Goal: Information Seeking & Learning: Learn about a topic

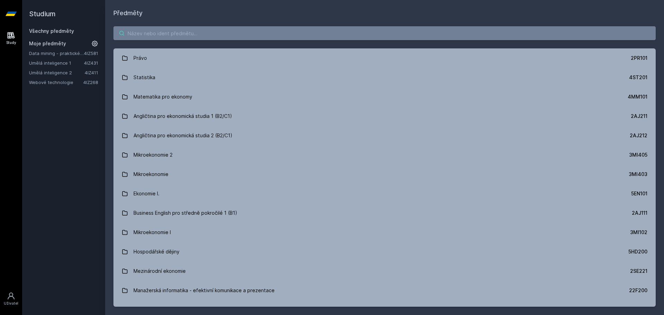
click at [162, 30] on input "search" at bounding box center [384, 33] width 543 height 14
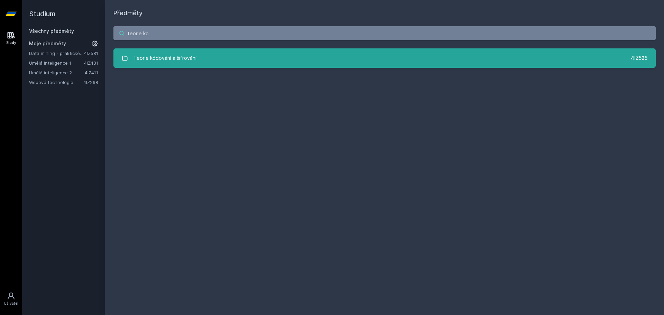
type input "teorie ko"
click at [193, 56] on div "Teorie kódování a šifrování" at bounding box center [165, 58] width 63 height 14
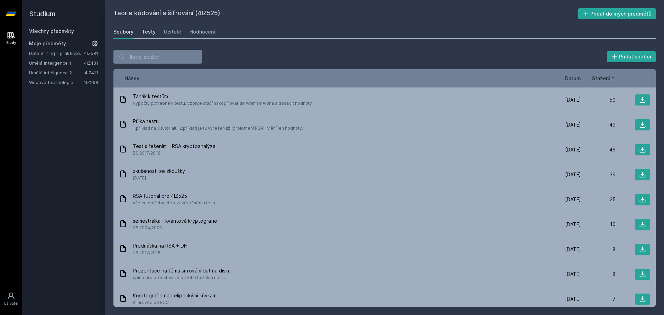
click at [145, 35] on div "Testy" at bounding box center [149, 31] width 14 height 7
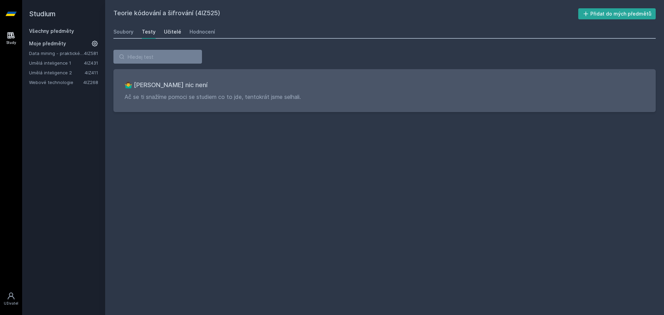
click at [166, 31] on div "Učitelé" at bounding box center [172, 31] width 17 height 7
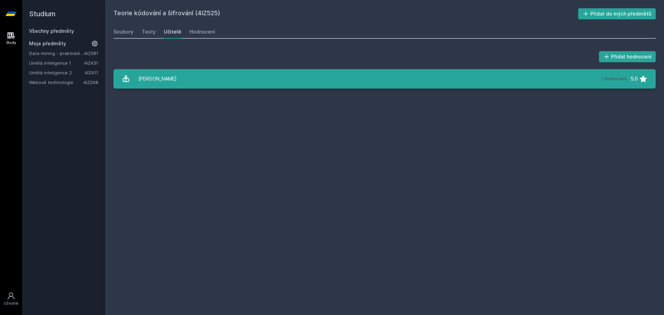
click at [183, 81] on link "[PERSON_NAME] 1 hodnocení 5.0" at bounding box center [384, 78] width 543 height 19
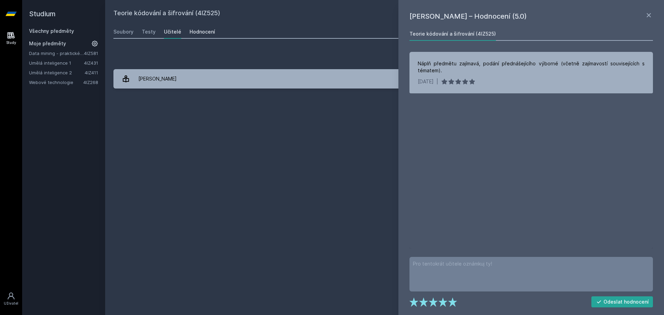
click at [191, 31] on div "Hodnocení" at bounding box center [203, 31] width 26 height 7
